Goal: Information Seeking & Learning: Learn about a topic

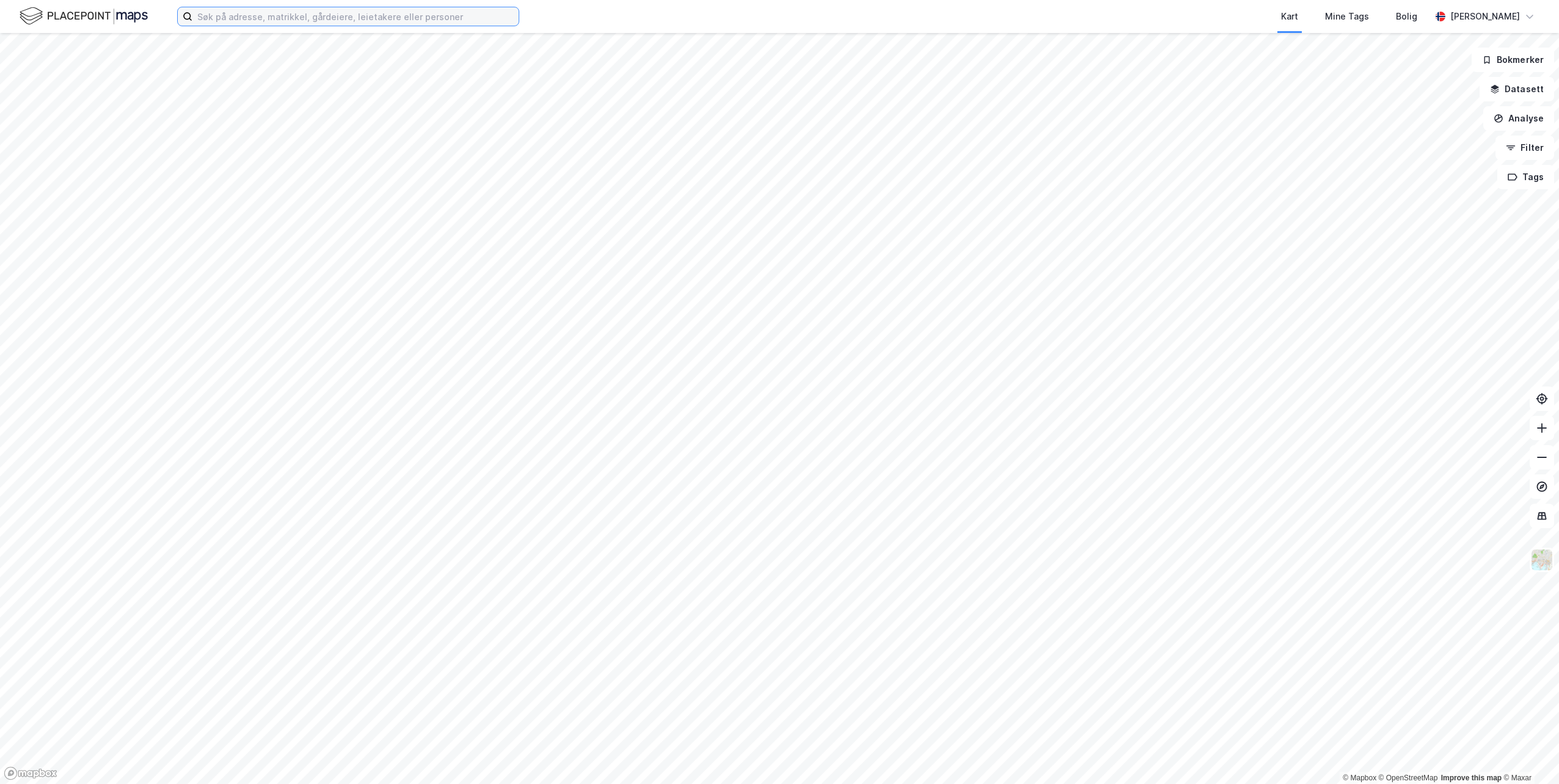
click at [385, 13] on input at bounding box center [355, 17] width 326 height 19
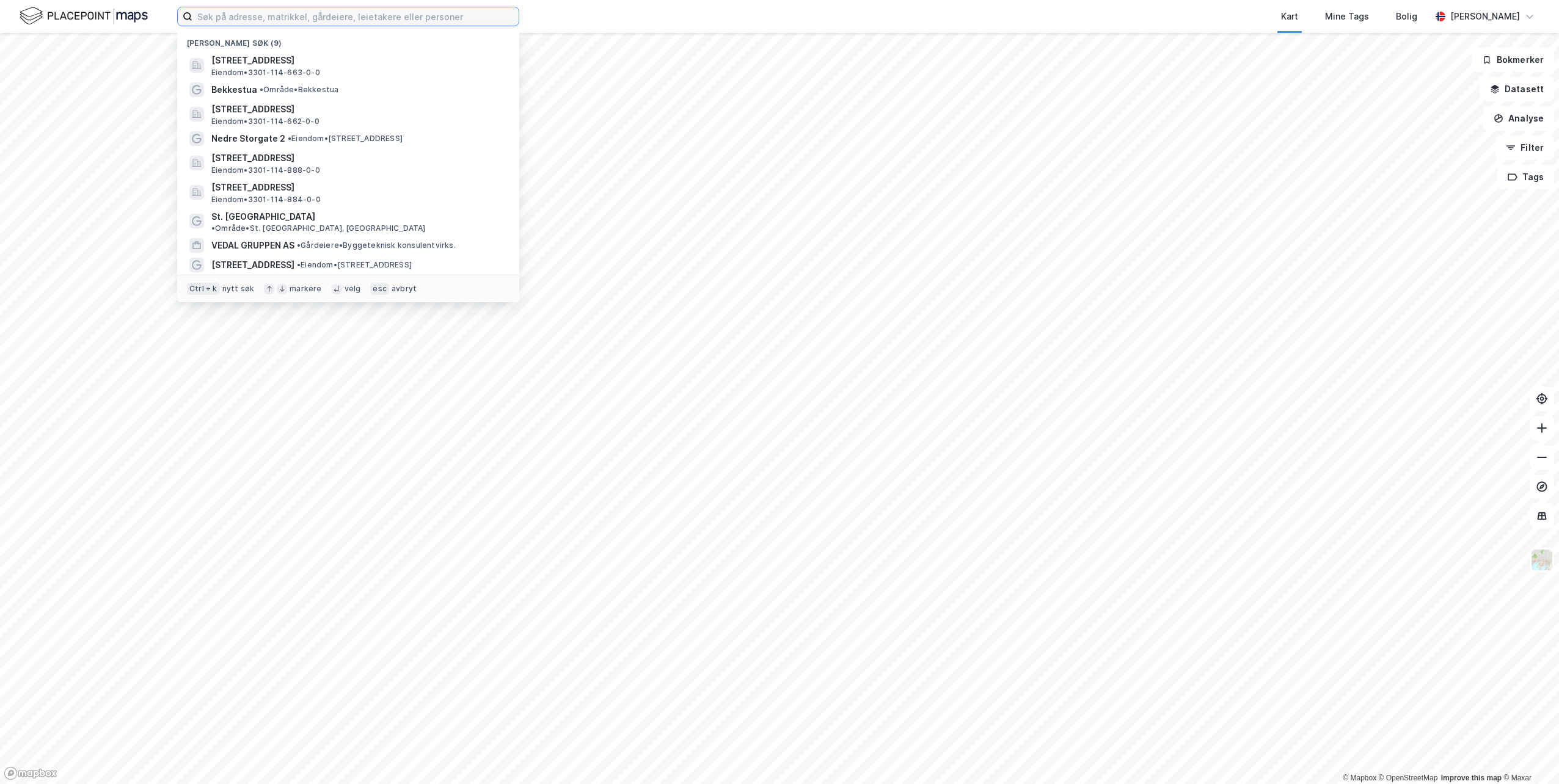
paste input "[STREET_ADDRESS]"
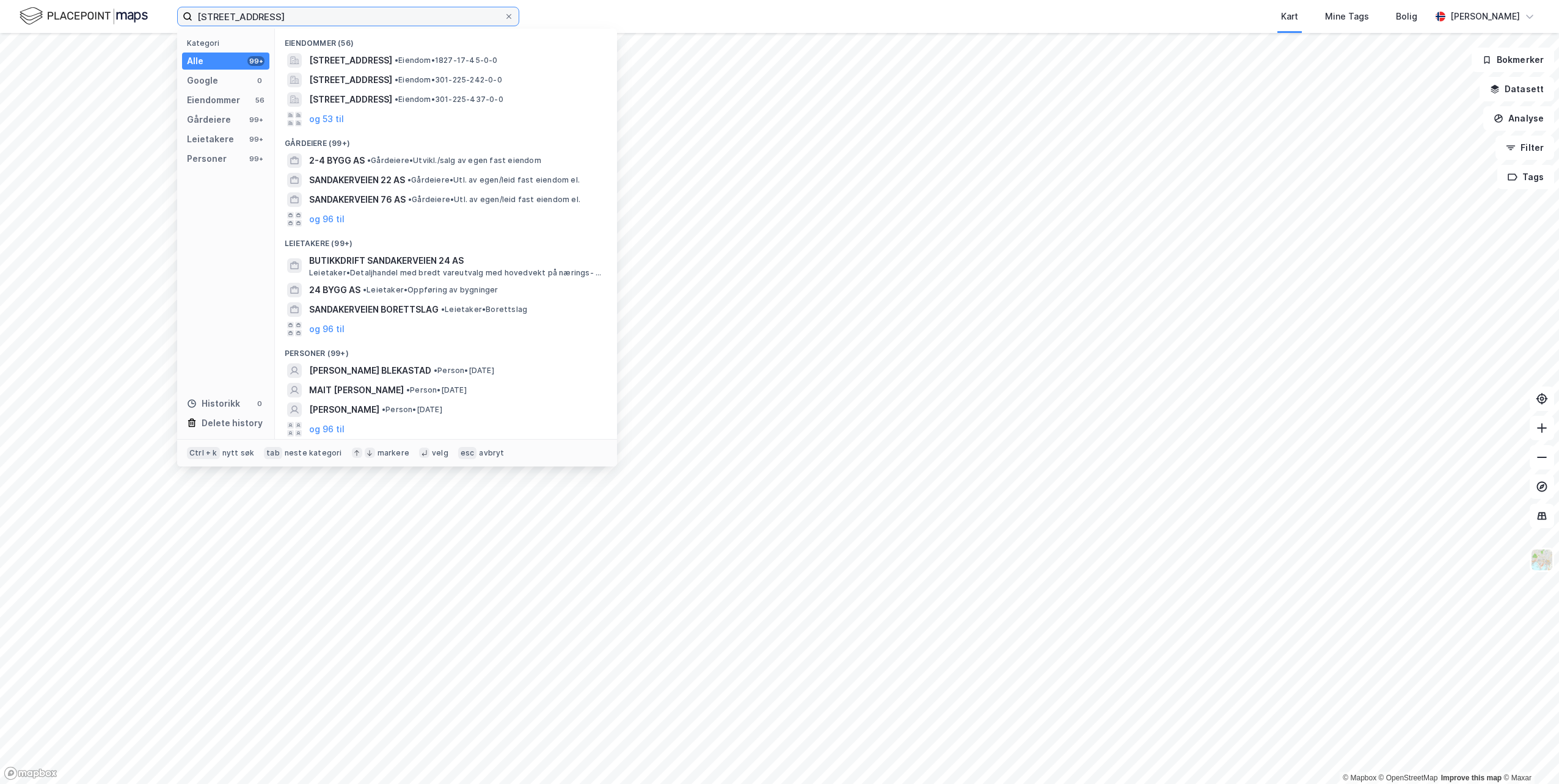
drag, startPoint x: 280, startPoint y: 13, endPoint x: 583, endPoint y: 33, distance: 303.7
click at [519, 27] on div "Sandakerveien 24 – Bygg A1 Kategori Alle 99+ Google 0 Eiendommer 56 Gårdeiere 9…" at bounding box center [348, 16] width 342 height 19
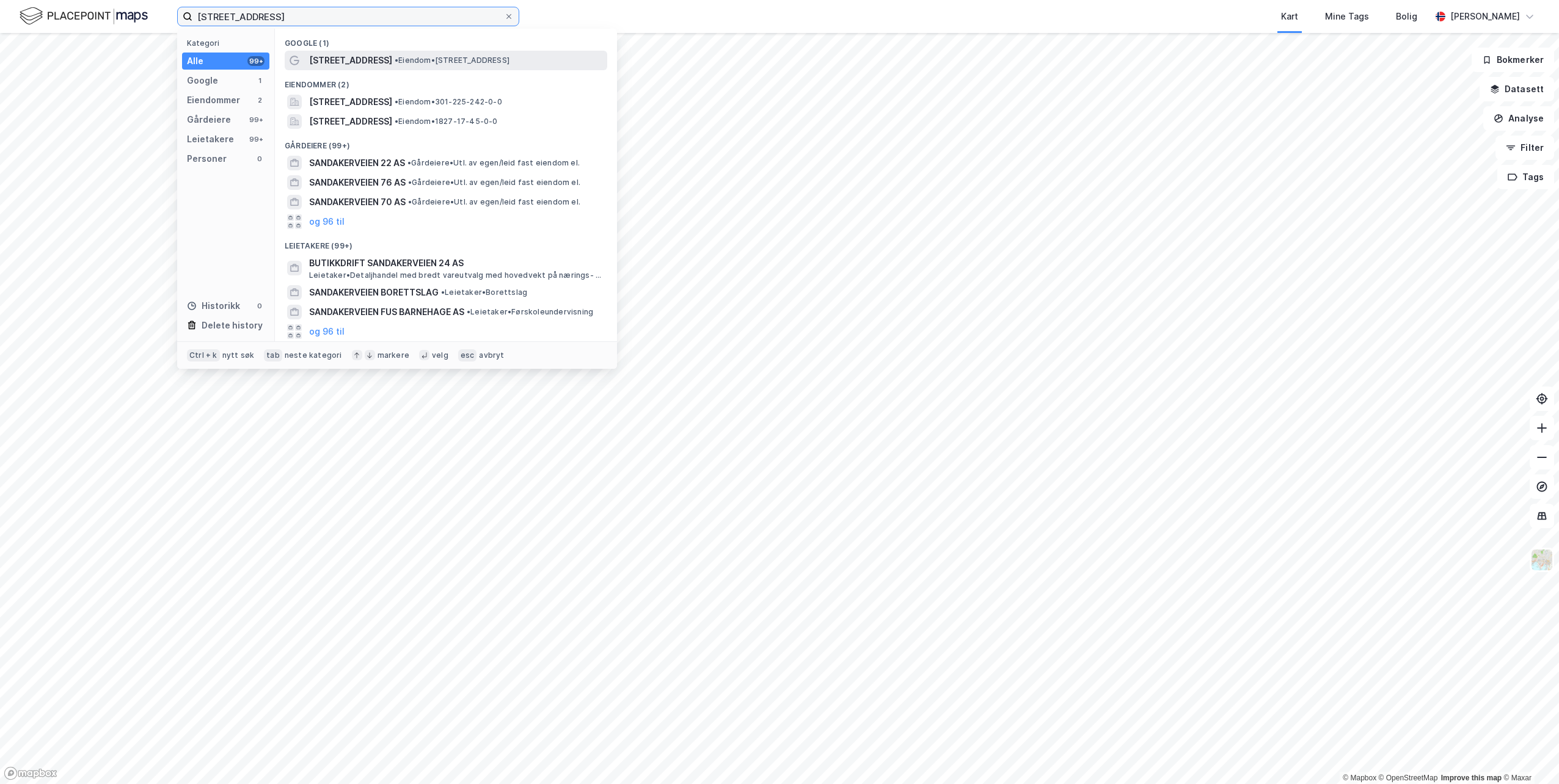
type input "[STREET_ADDRESS]"
click at [478, 57] on span "• Eiendom • [STREET_ADDRESS]" at bounding box center [452, 60] width 115 height 10
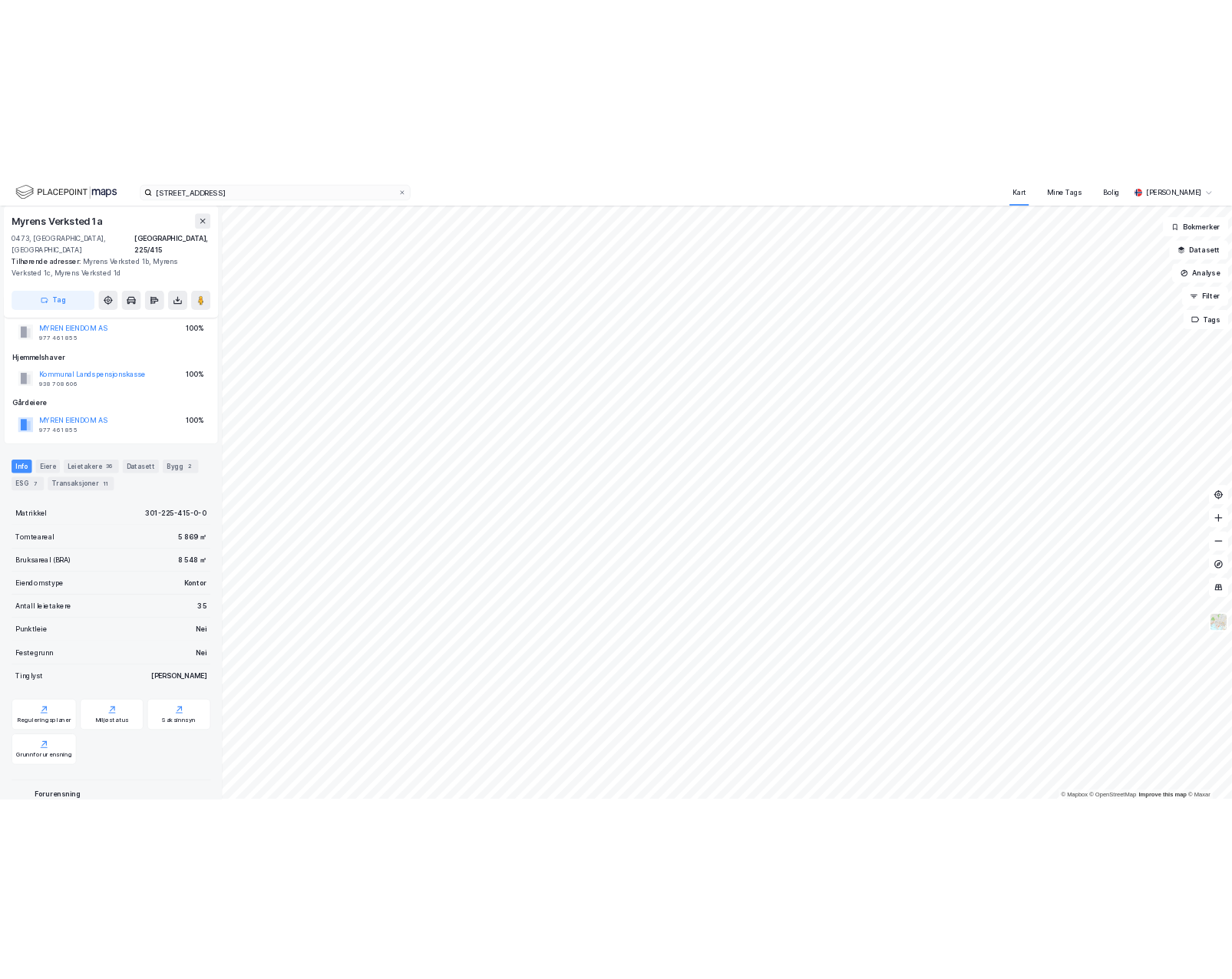
scroll to position [77, 0]
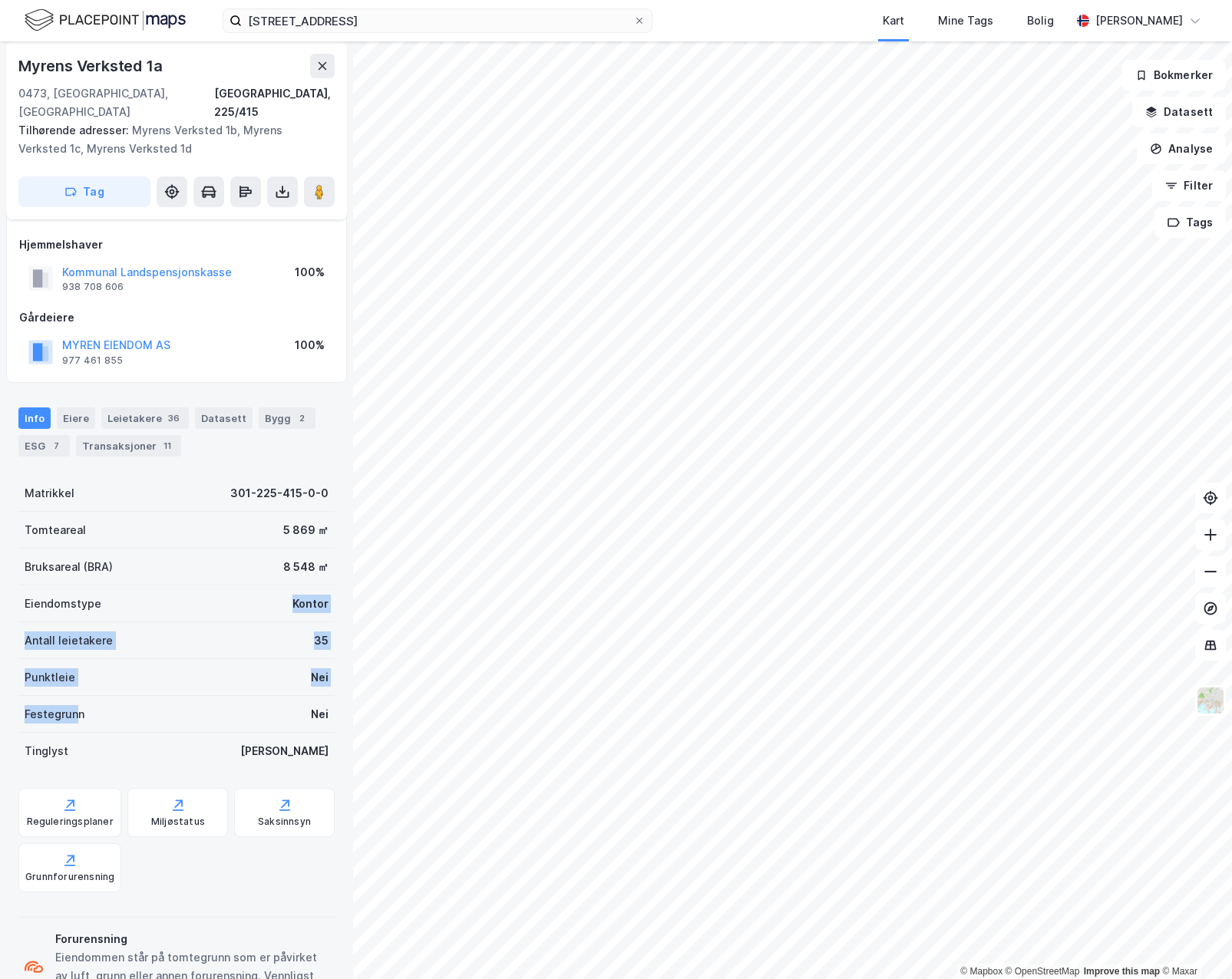
drag, startPoint x: 249, startPoint y: 577, endPoint x: 76, endPoint y: 697, distance: 210.5
click at [76, 697] on div "Matrikkel 301-225-415-0-0 Tomteareal 5 869 ㎡ Bruksareal (BRA) 8 548 ㎡ Eiendomst…" at bounding box center [176, 622] width 316 height 295
click at [351, 864] on div "© Mapbox © OpenStreetMap Improve this map © [PERSON_NAME] Verksted [STREET_ADDR…" at bounding box center [616, 511] width 1232 height 938
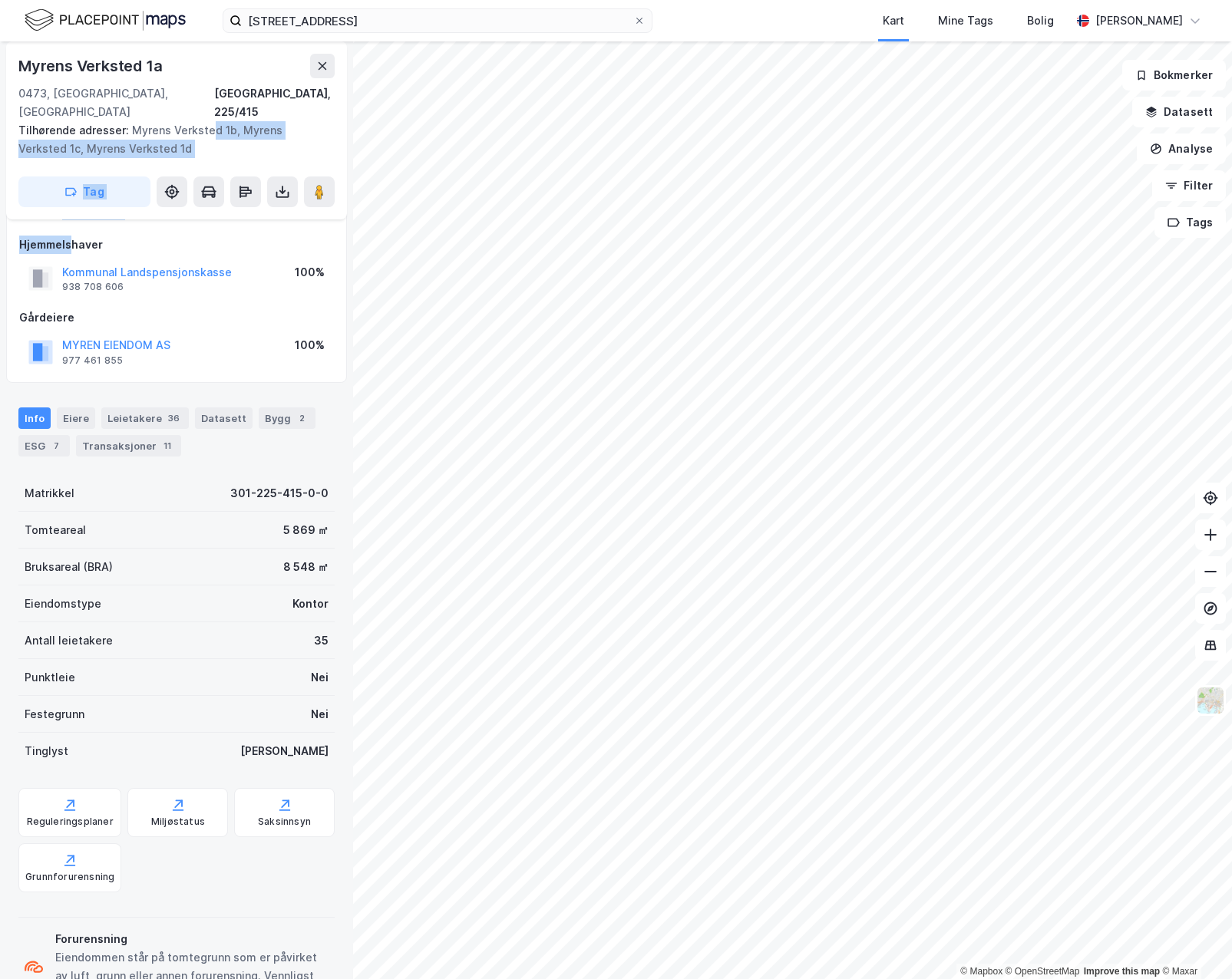
drag, startPoint x: 209, startPoint y: 119, endPoint x: 73, endPoint y: 209, distance: 163.1
click at [73, 209] on div "Myrens Verksted 1a [GEOGRAPHIC_DATA], 225/415 Tilhørende adresser: Myrens Verks…" at bounding box center [176, 511] width 353 height 938
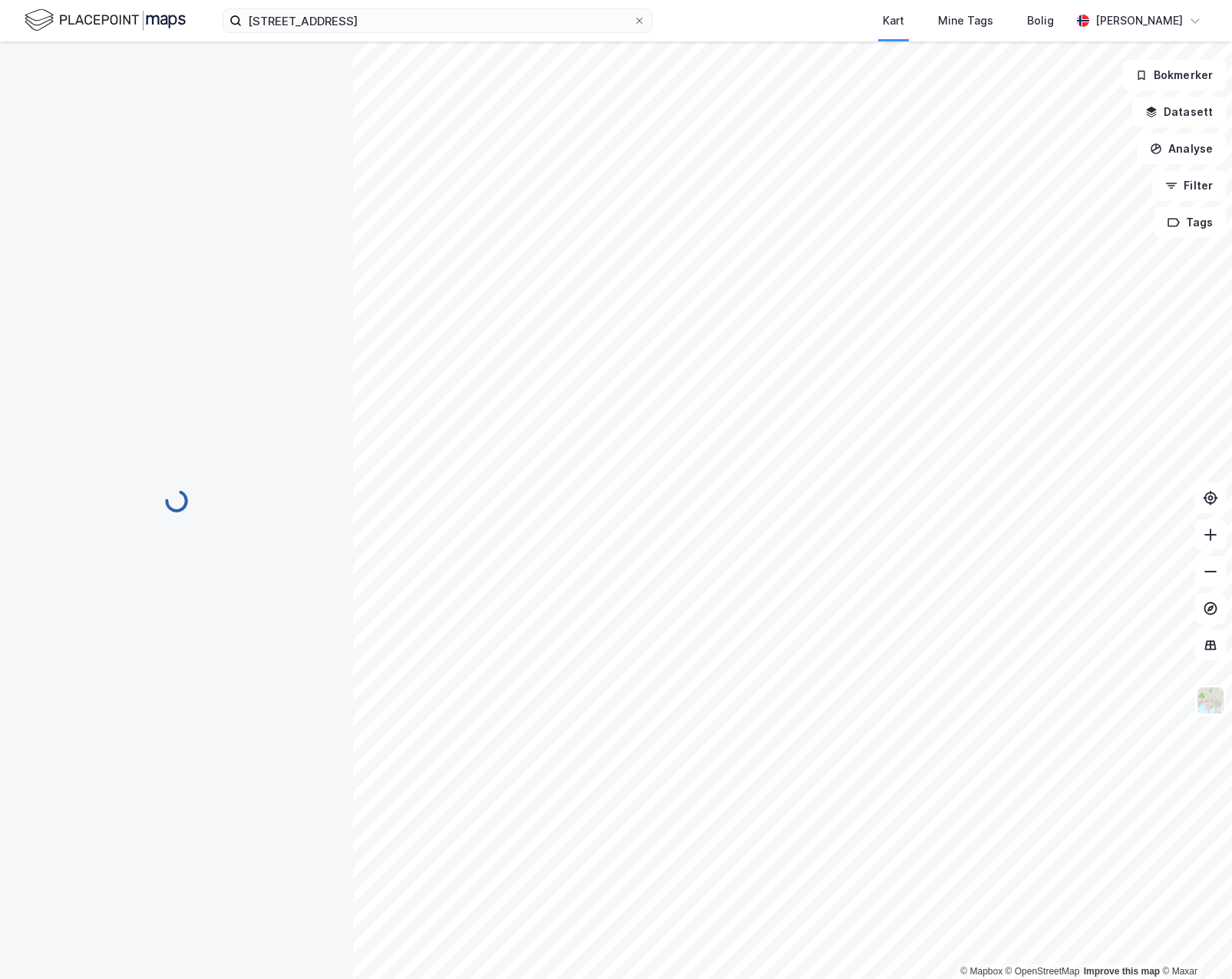
scroll to position [10, 0]
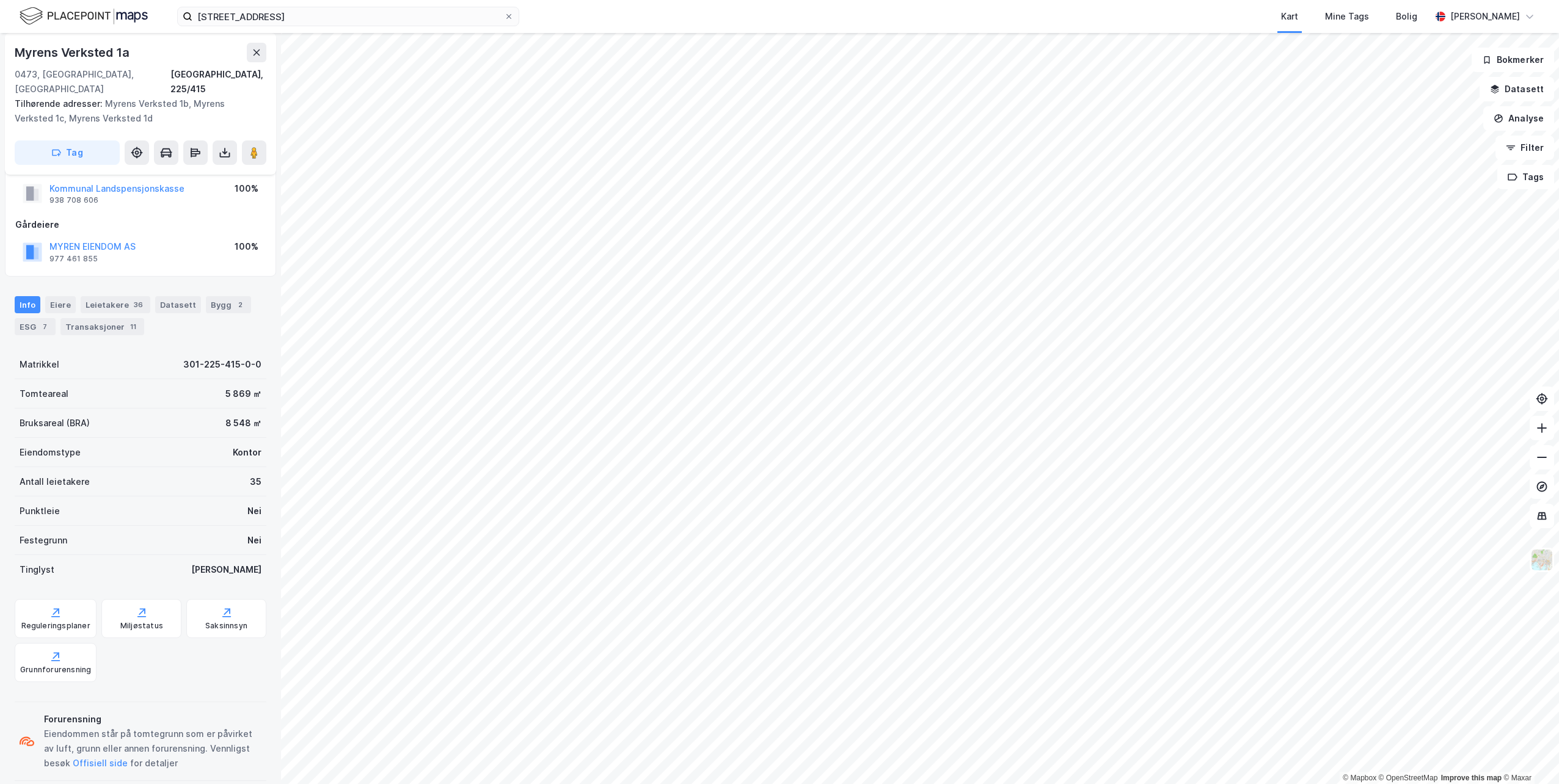
scroll to position [91, 0]
click at [47, 619] on div "Reguleringsplaner" at bounding box center [56, 623] width 69 height 10
